Goal: Task Accomplishment & Management: Use online tool/utility

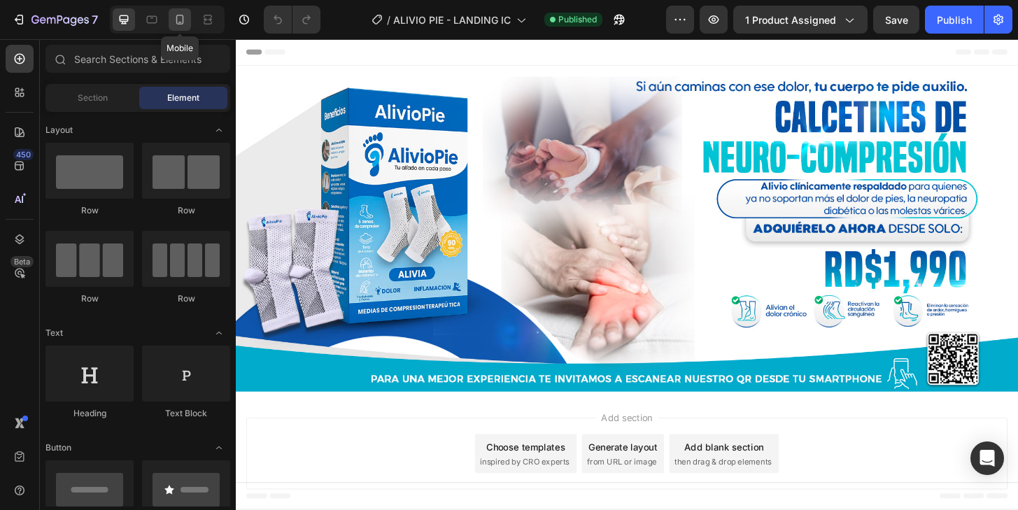
click at [181, 21] on icon at bounding box center [180, 20] width 14 height 14
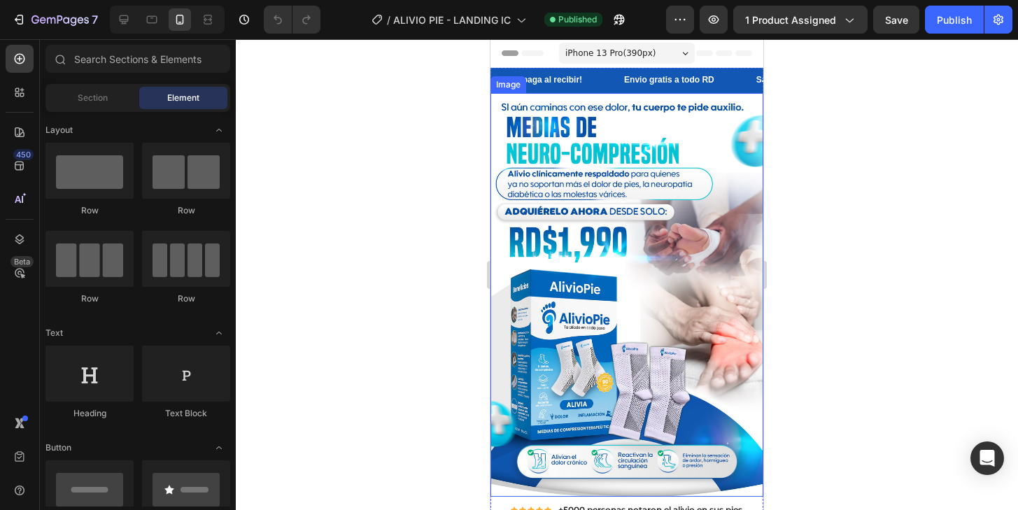
click at [572, 220] on img at bounding box center [627, 295] width 273 height 405
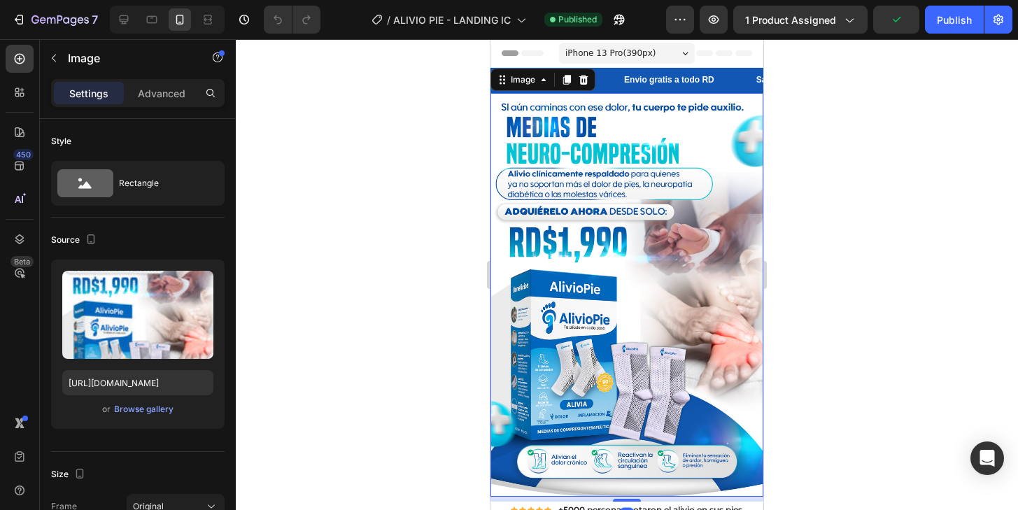
click at [589, 169] on img at bounding box center [627, 295] width 273 height 405
click at [799, 260] on div at bounding box center [627, 274] width 782 height 471
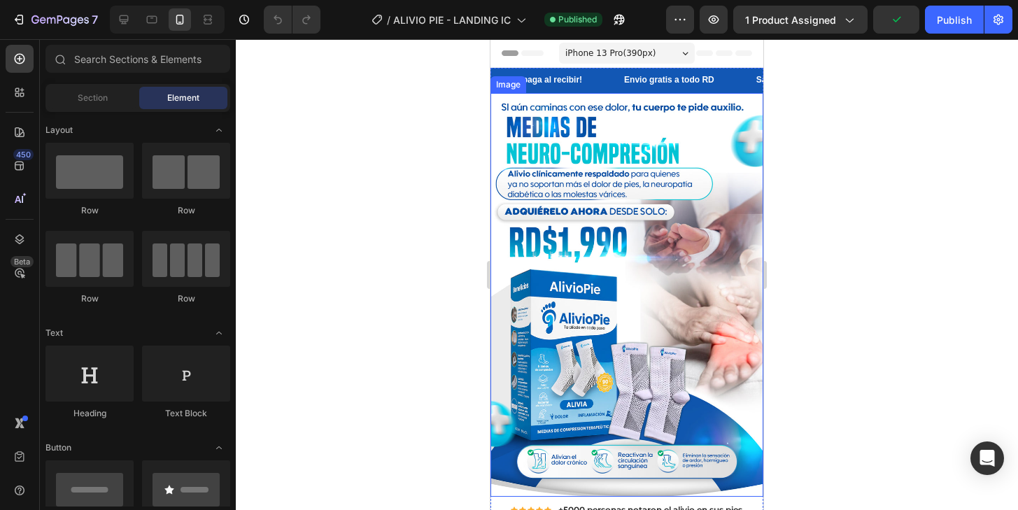
click at [701, 253] on img at bounding box center [627, 295] width 273 height 405
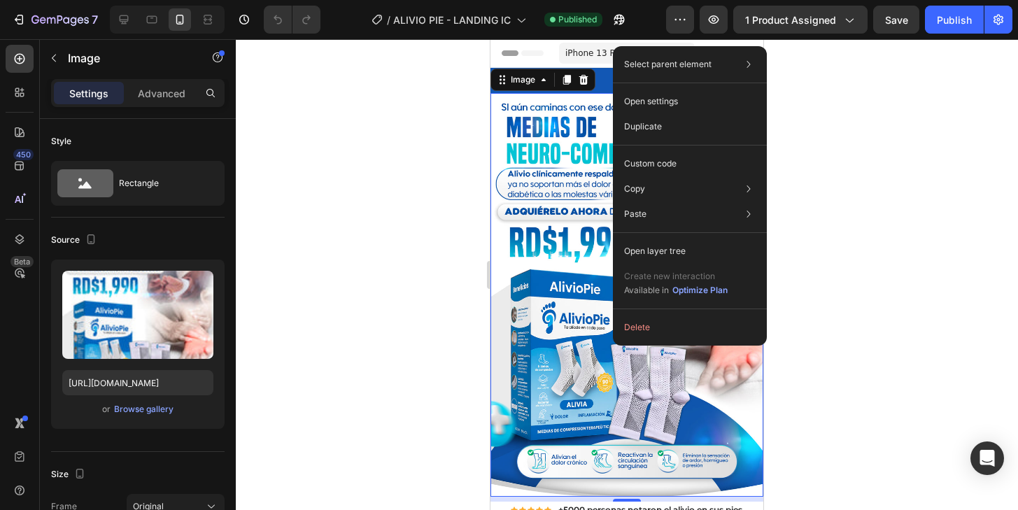
click at [582, 248] on img at bounding box center [627, 295] width 273 height 405
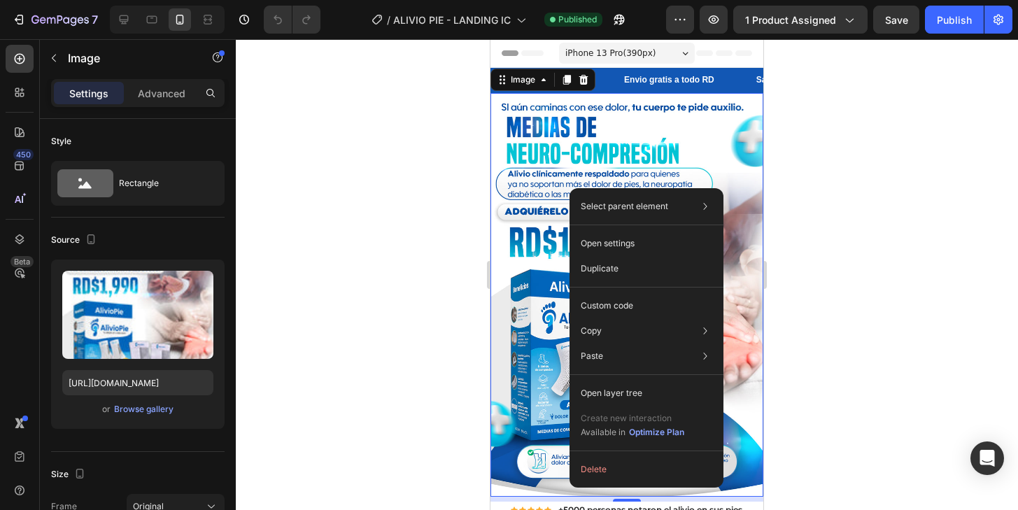
click at [550, 192] on img at bounding box center [627, 295] width 273 height 405
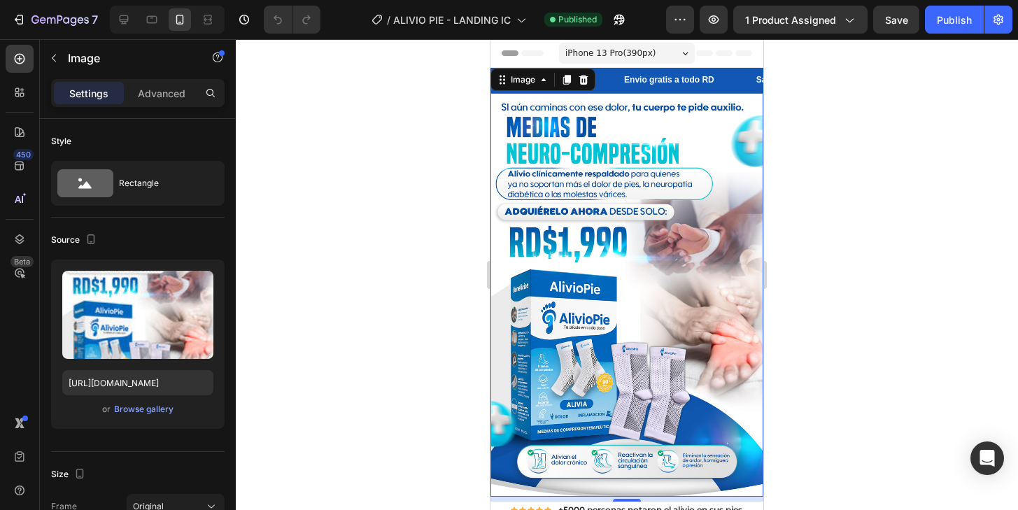
click at [799, 185] on div at bounding box center [627, 274] width 782 height 471
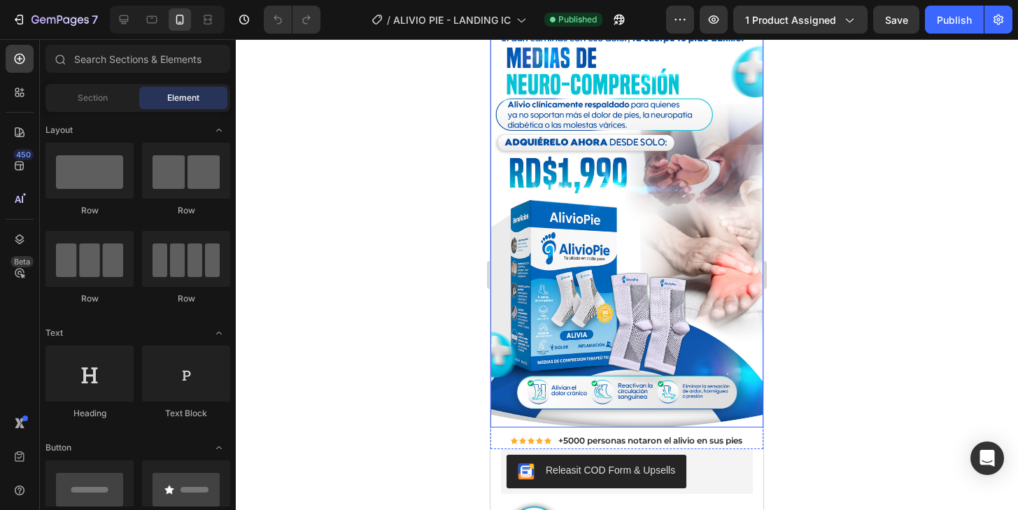
scroll to position [115, 0]
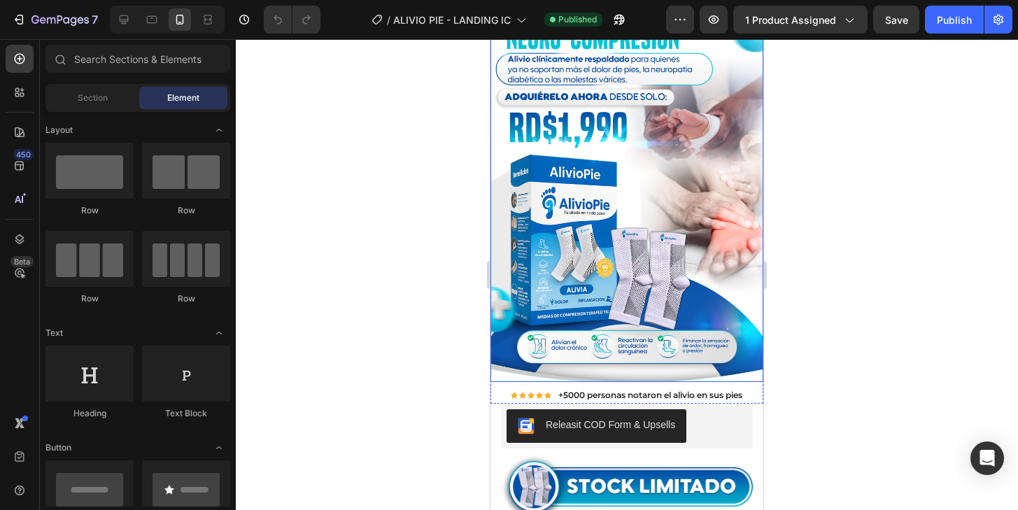
click at [684, 174] on img at bounding box center [627, 180] width 273 height 405
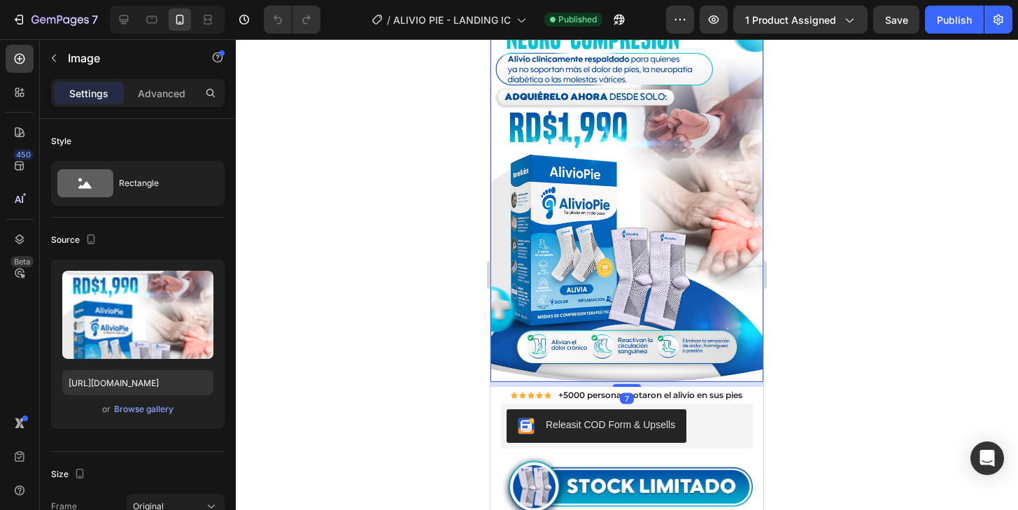
click at [617, 200] on img at bounding box center [627, 180] width 273 height 405
click at [815, 158] on div at bounding box center [627, 274] width 782 height 471
